Goal: Transaction & Acquisition: Purchase product/service

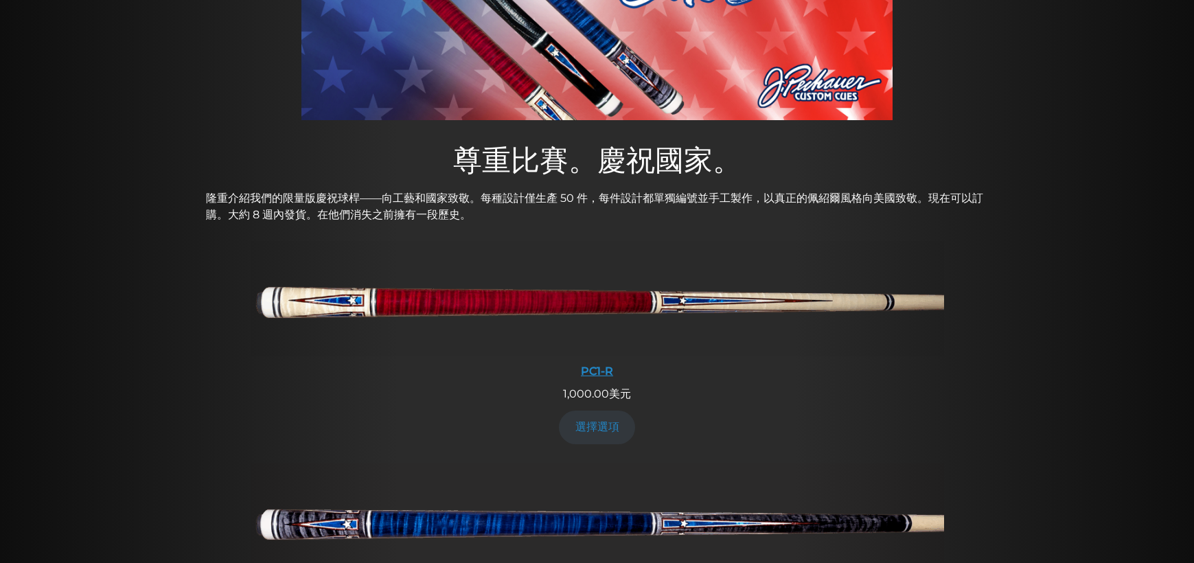
scroll to position [317, 0]
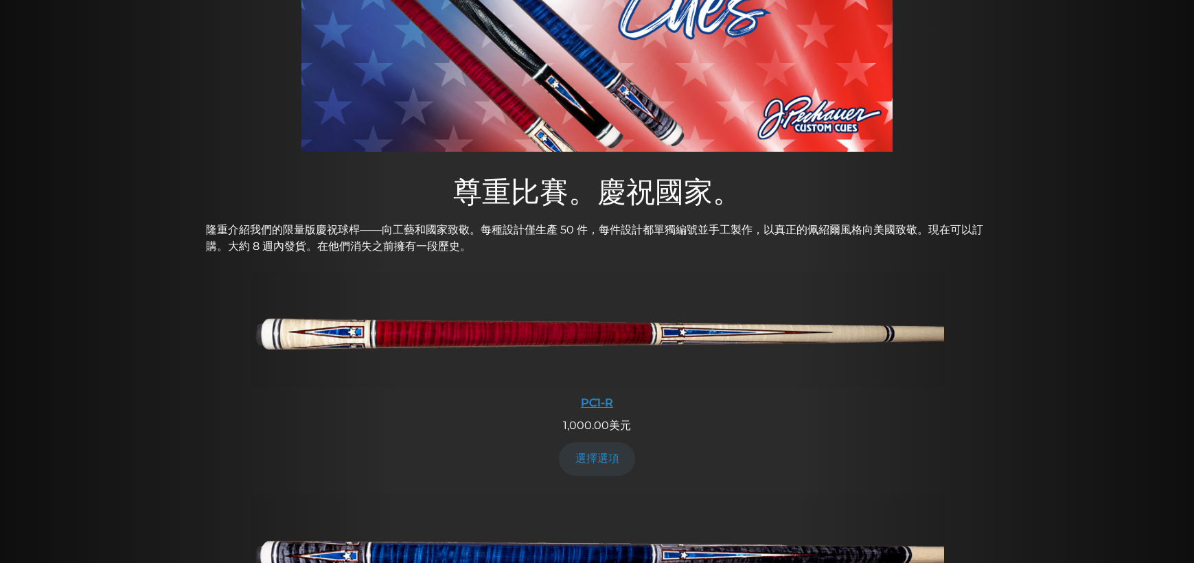
click at [486, 330] on img at bounding box center [597, 330] width 693 height 115
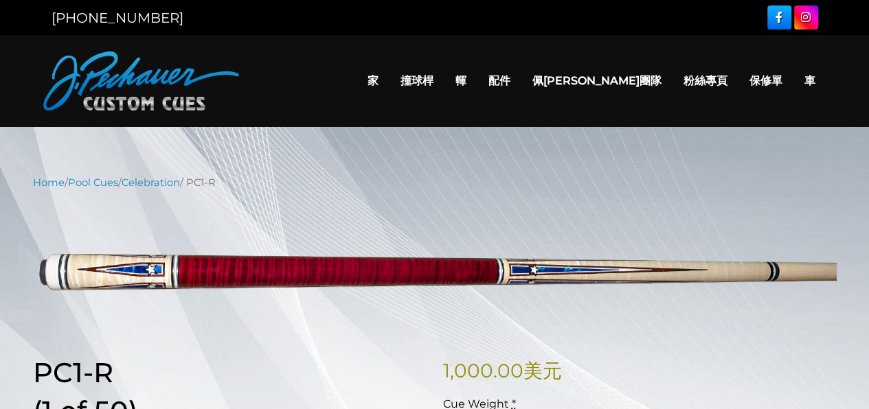
click at [306, 250] on img at bounding box center [434, 267] width 803 height 134
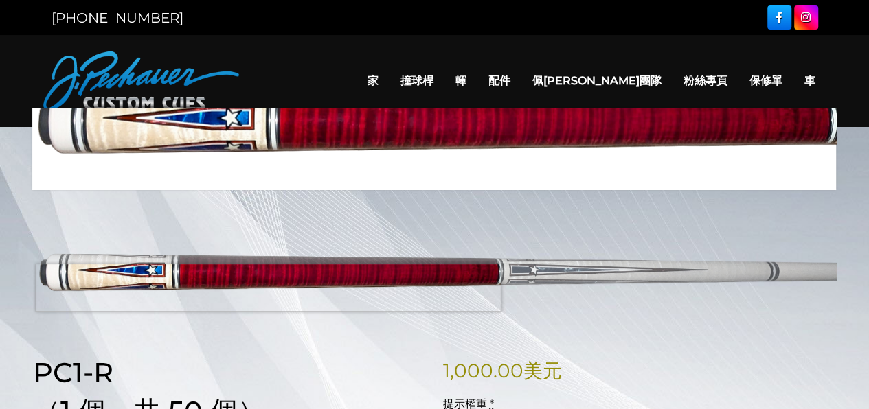
click at [268, 288] on img at bounding box center [434, 267] width 803 height 134
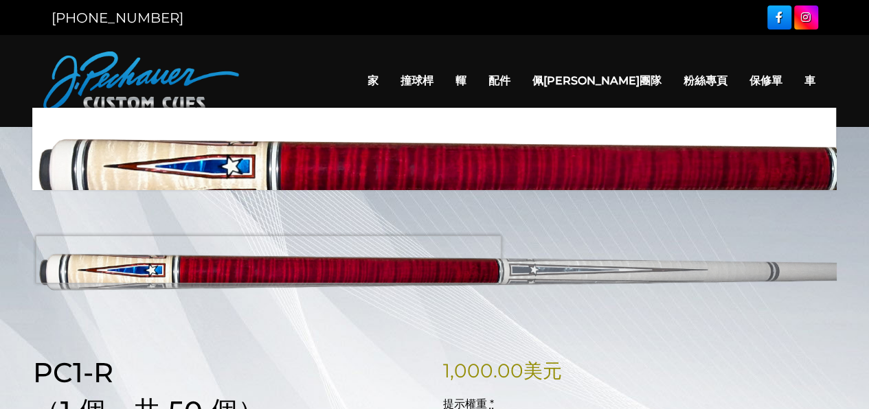
click at [268, 260] on img at bounding box center [434, 267] width 803 height 134
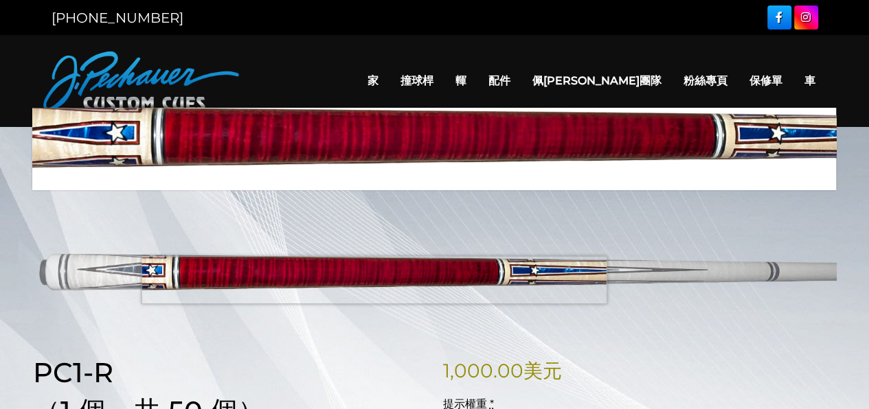
click at [378, 280] on img at bounding box center [434, 267] width 803 height 134
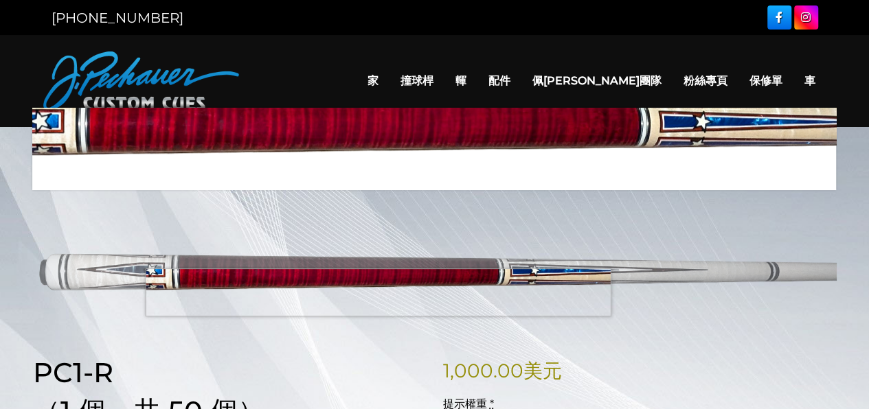
click at [368, 299] on img at bounding box center [434, 267] width 803 height 134
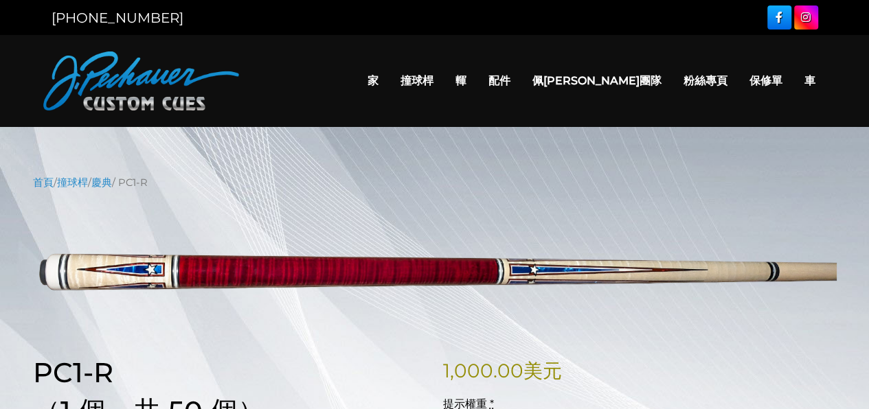
click at [309, 356] on h1 "PC1-R" at bounding box center [229, 372] width 393 height 33
